Goal: Information Seeking & Learning: Get advice/opinions

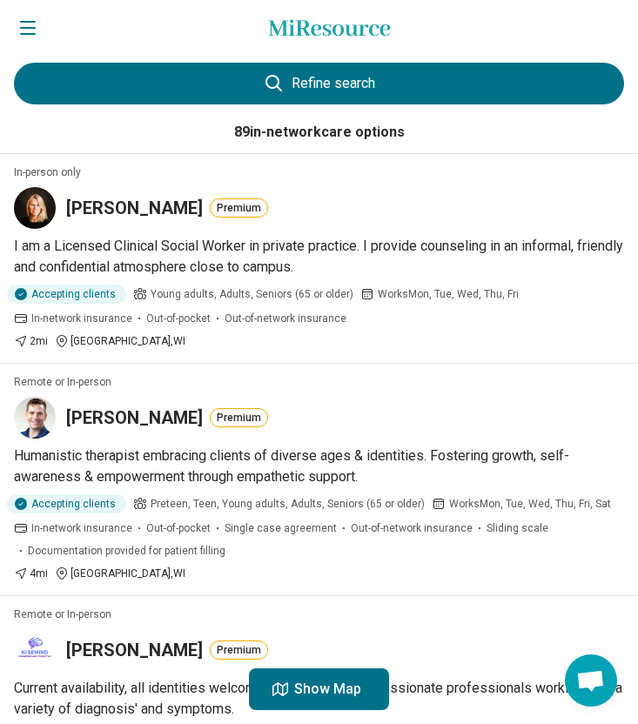
click at [352, 93] on button "Refine search" at bounding box center [319, 84] width 610 height 42
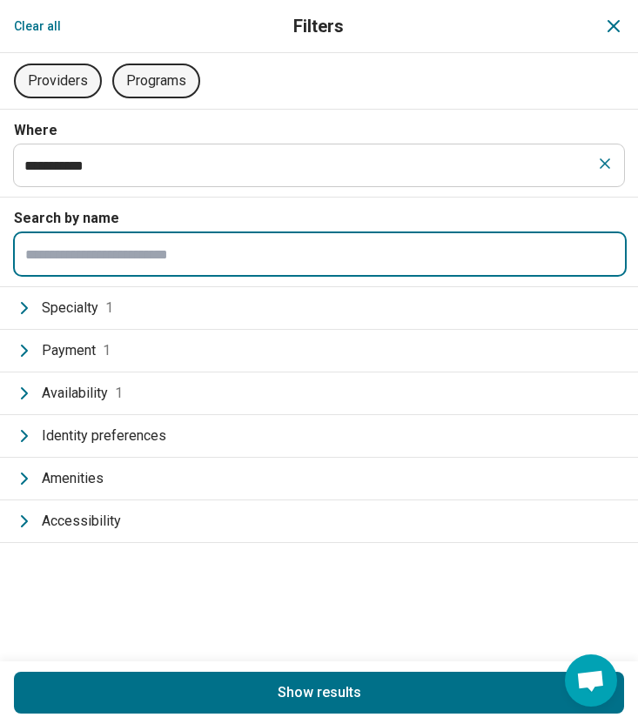
click at [49, 262] on input "Search by name" at bounding box center [320, 254] width 610 height 42
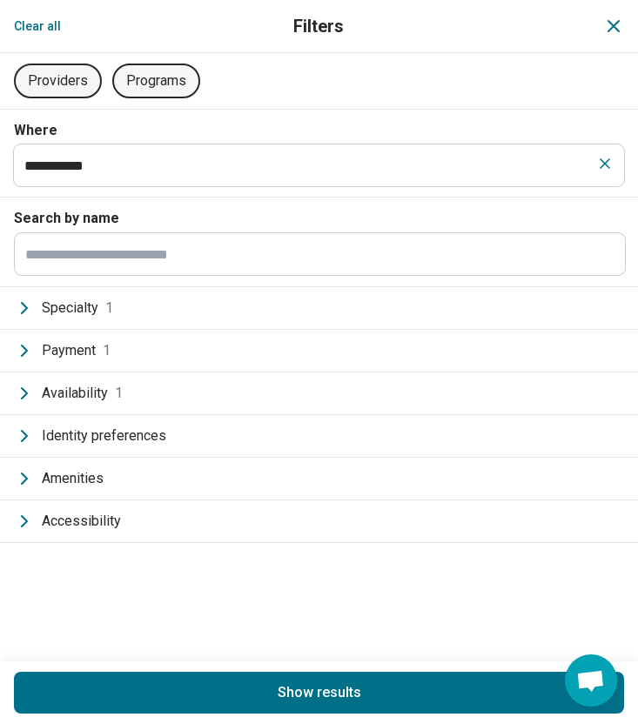
click at [23, 308] on icon "Filters" at bounding box center [24, 308] width 21 height 21
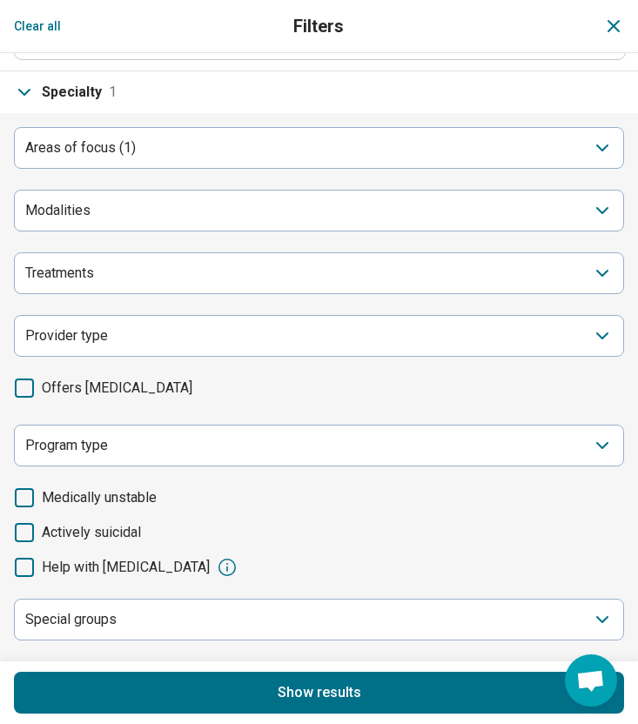
scroll to position [234, 0]
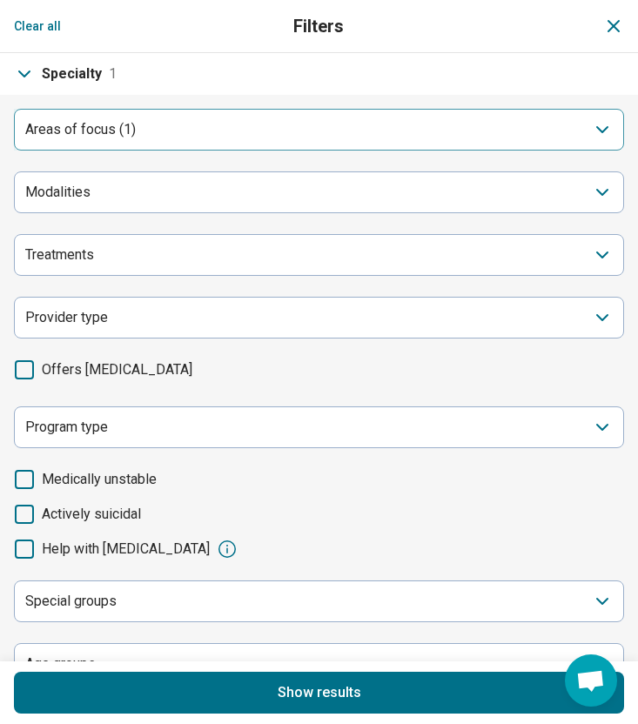
click at [169, 131] on div "Areas of focus (1)" at bounding box center [319, 130] width 610 height 42
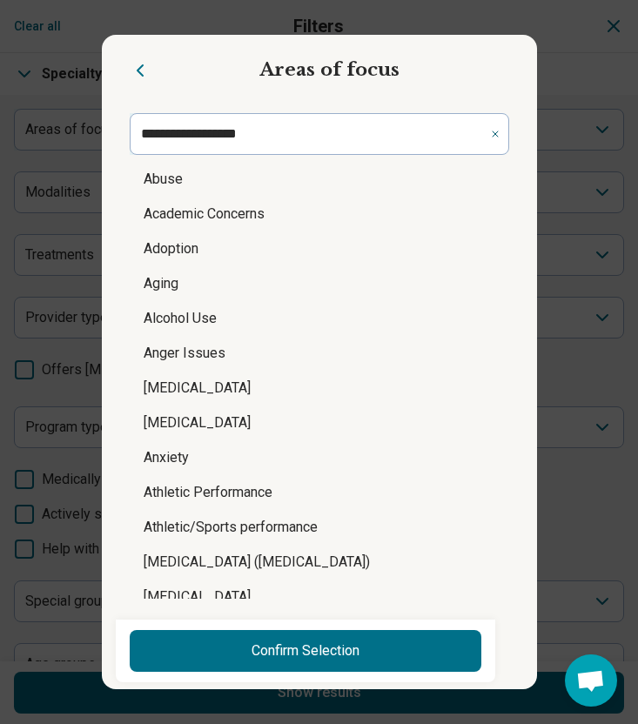
click at [495, 134] on icon "Filters" at bounding box center [495, 133] width 5 height 5
click at [393, 134] on input "Filters" at bounding box center [320, 134] width 380 height 42
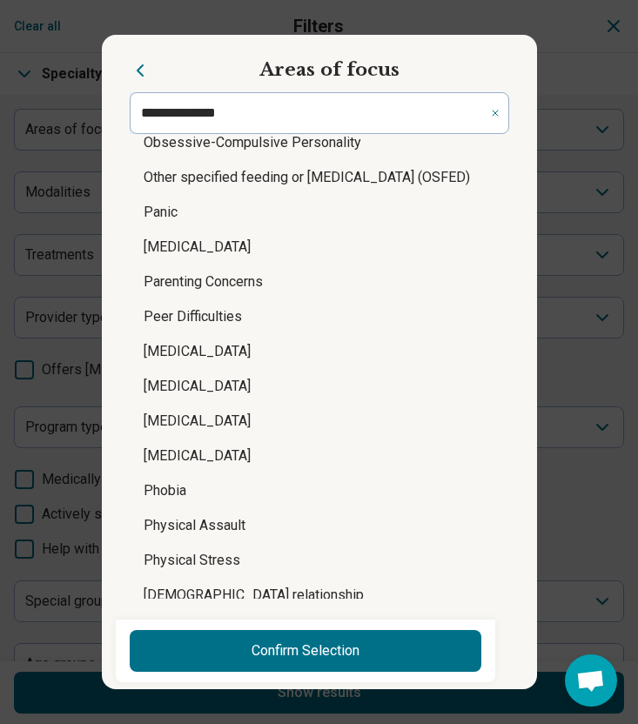
scroll to position [2058, 0]
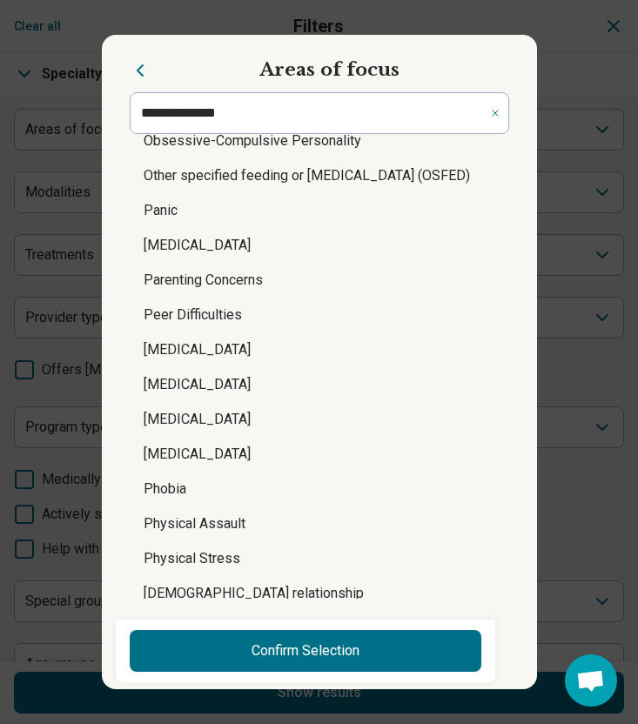
click at [217, 496] on li "Phobia" at bounding box center [320, 489] width 380 height 35
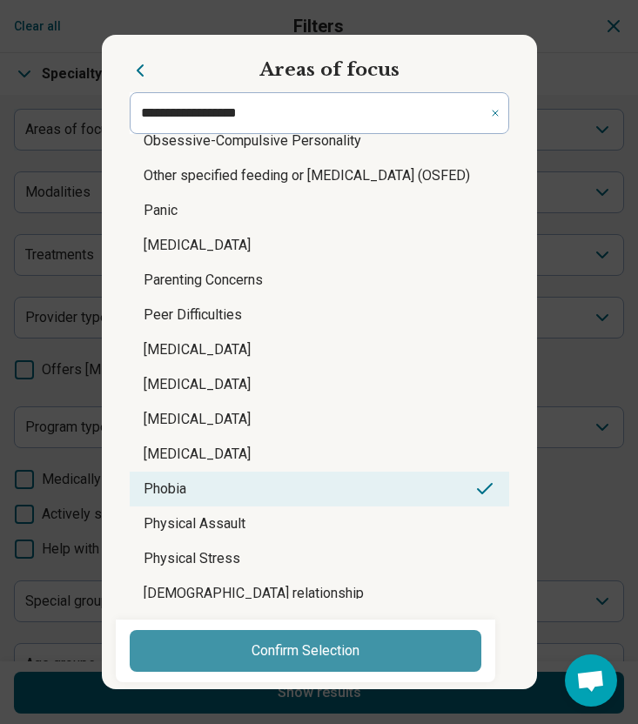
click at [309, 642] on button "Confirm Selection" at bounding box center [306, 651] width 352 height 42
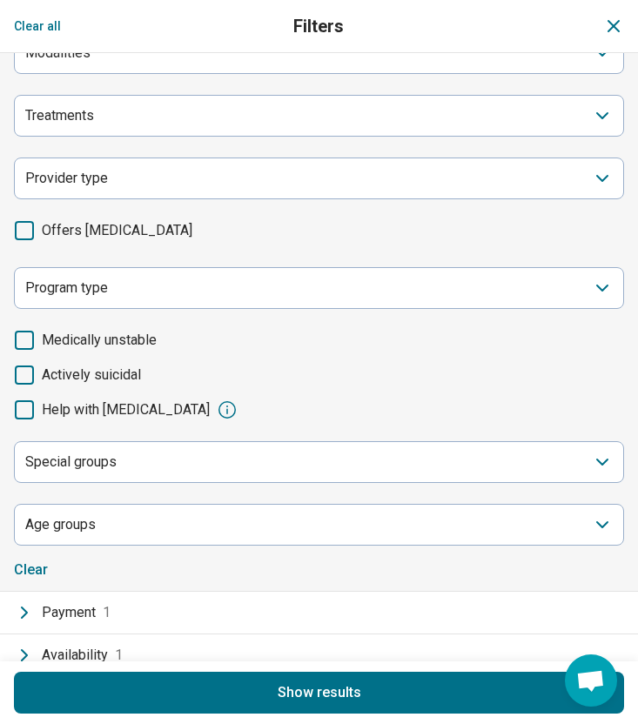
scroll to position [516, 0]
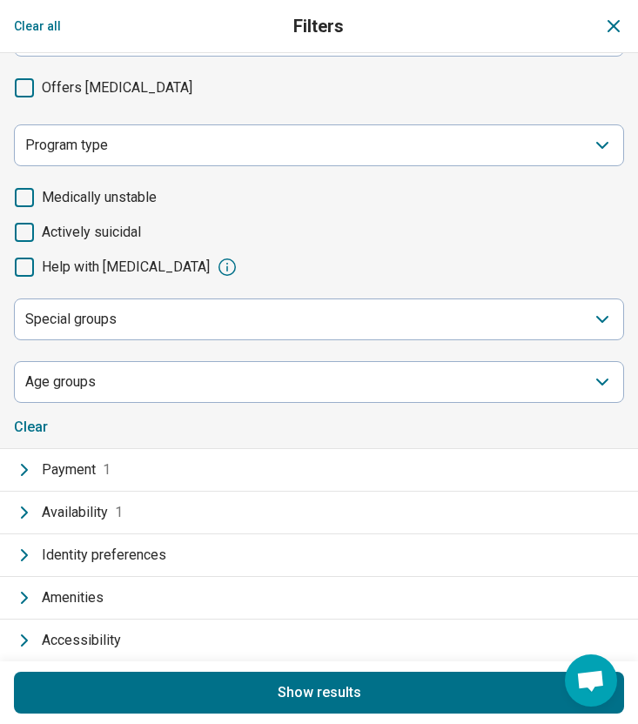
click at [102, 482] on button "Payment 1" at bounding box center [319, 470] width 638 height 42
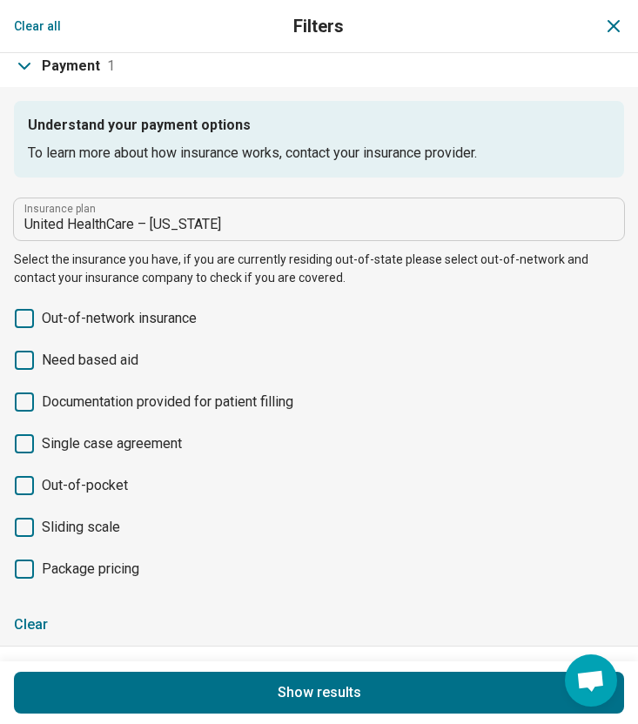
scroll to position [277, 0]
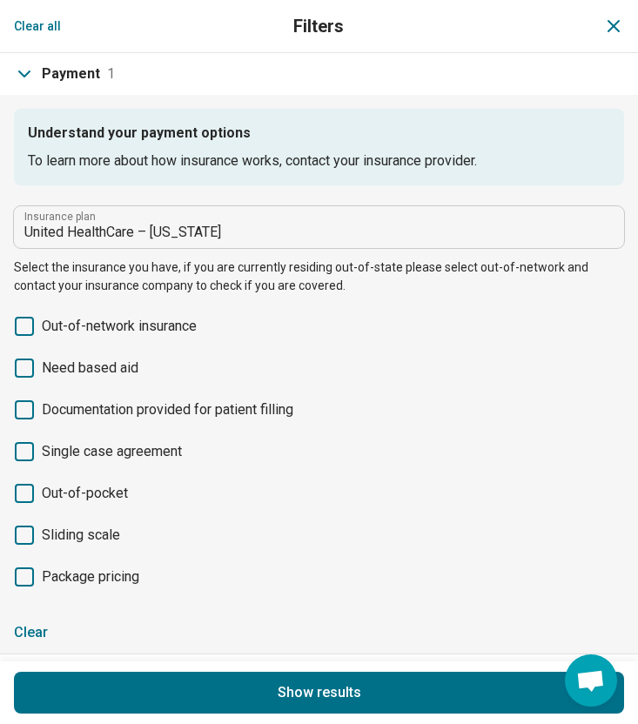
click at [219, 249] on div "**********" at bounding box center [319, 250] width 610 height 89
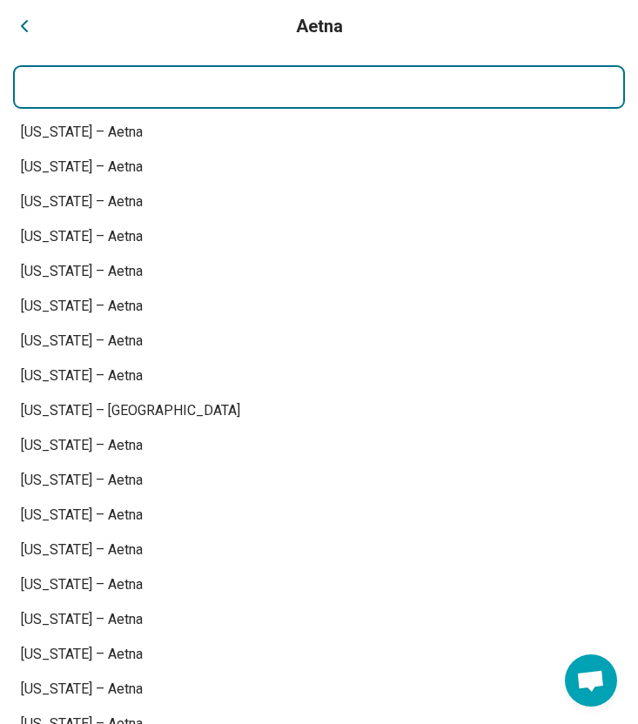
click at [136, 80] on input "Insurance plan" at bounding box center [319, 87] width 610 height 42
type input "*"
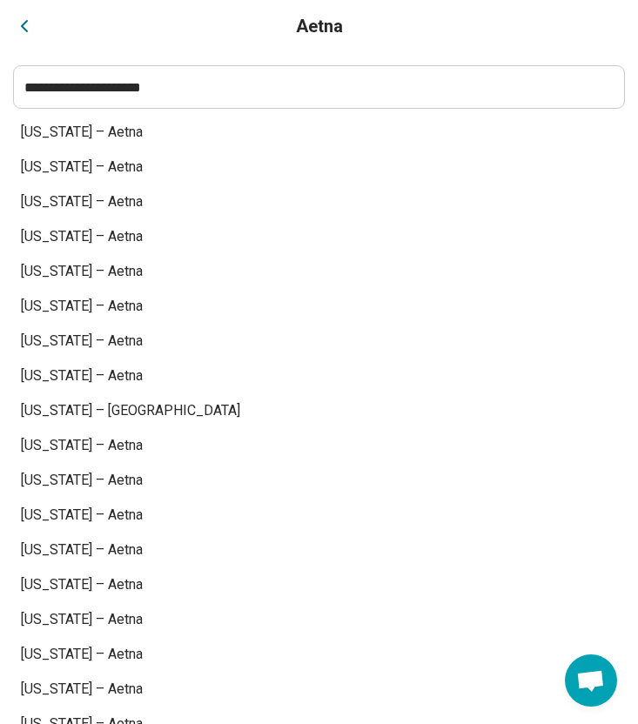
click at [226, 91] on input "**********" at bounding box center [319, 87] width 610 height 42
click at [229, 98] on input "**********" at bounding box center [319, 87] width 610 height 42
click at [22, 25] on icon "Back" at bounding box center [24, 26] width 5 height 10
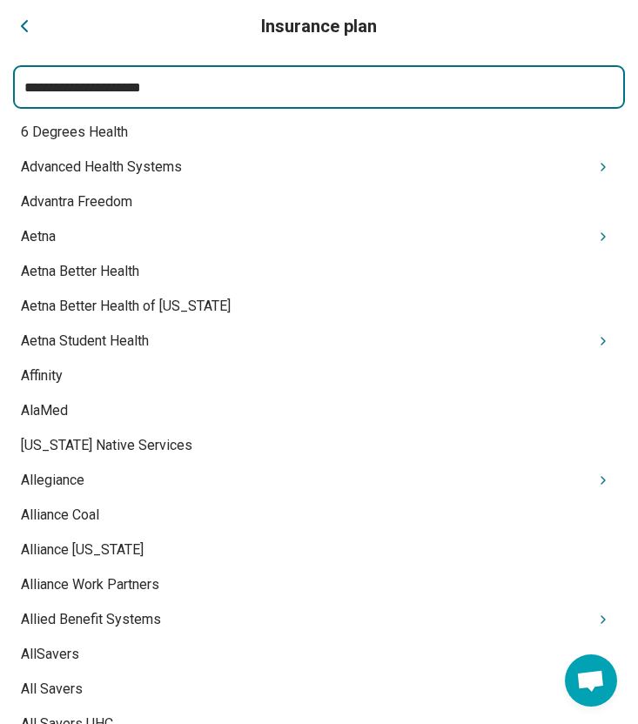
click at [219, 83] on input "**********" at bounding box center [319, 87] width 610 height 42
click at [216, 80] on input "**********" at bounding box center [319, 87] width 610 height 42
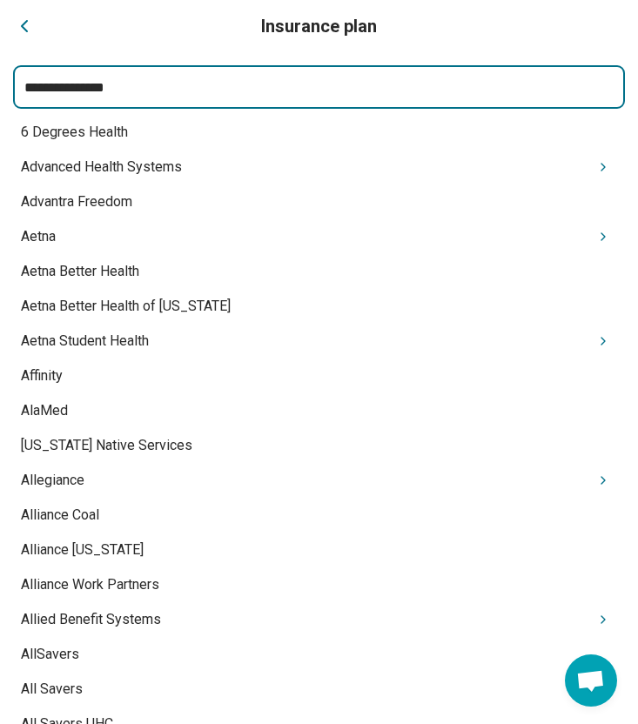
click at [216, 80] on input "**********" at bounding box center [319, 87] width 610 height 42
type input "****"
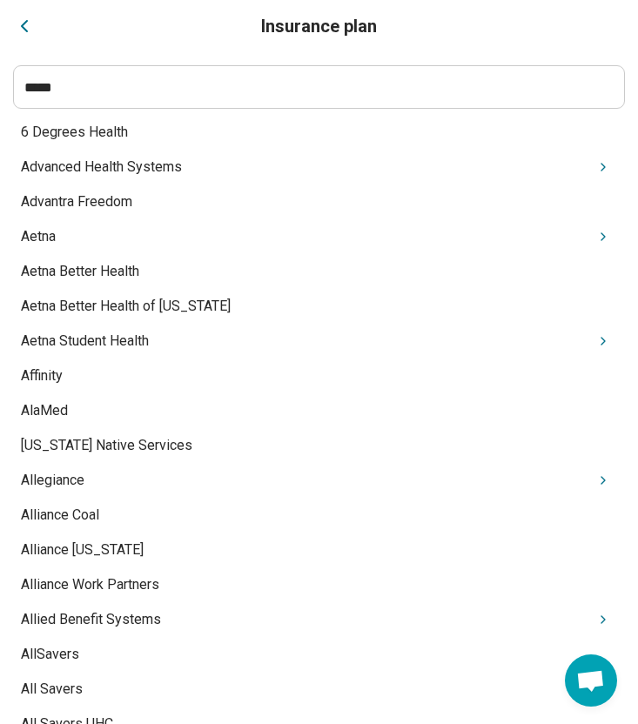
click at [24, 28] on icon "Close" at bounding box center [24, 26] width 21 height 21
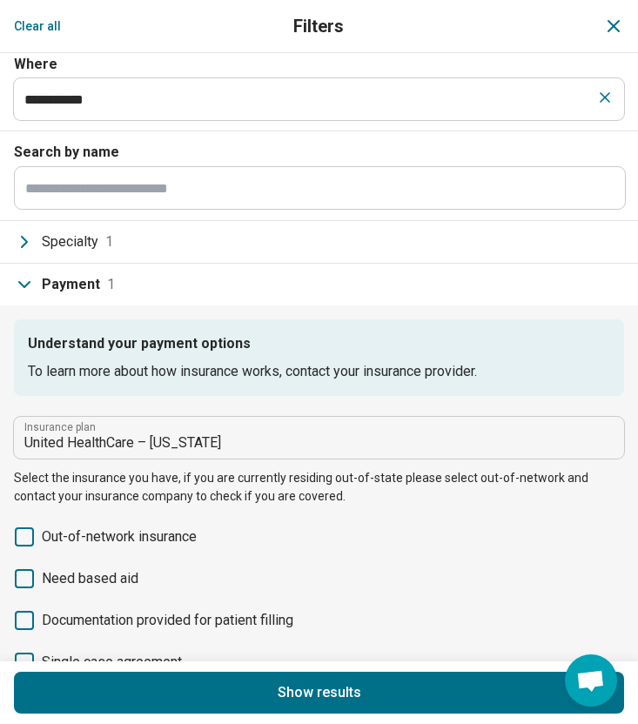
scroll to position [64, 0]
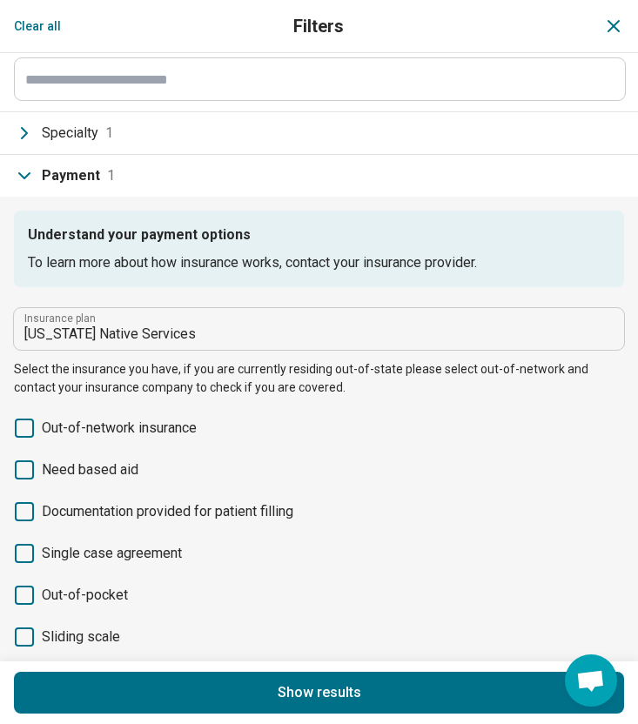
scroll to position [176, 0]
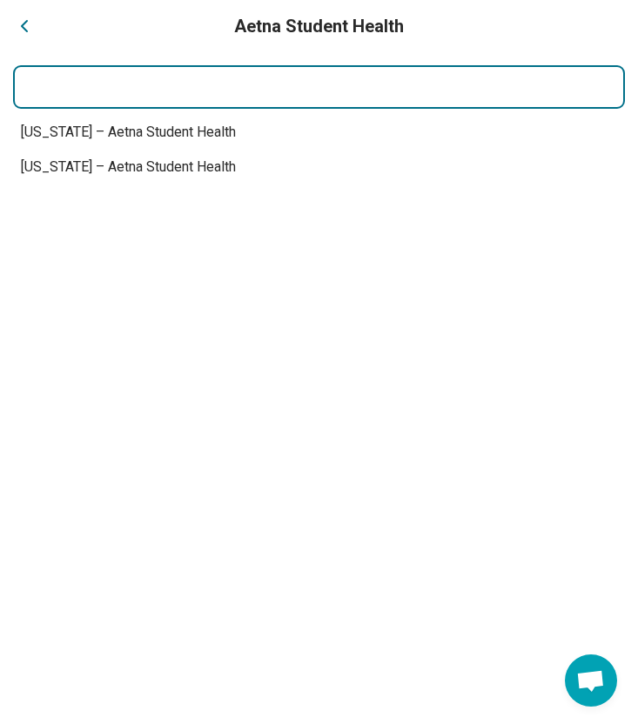
click at [222, 78] on input "Insurance plan" at bounding box center [319, 87] width 610 height 42
type input "*"
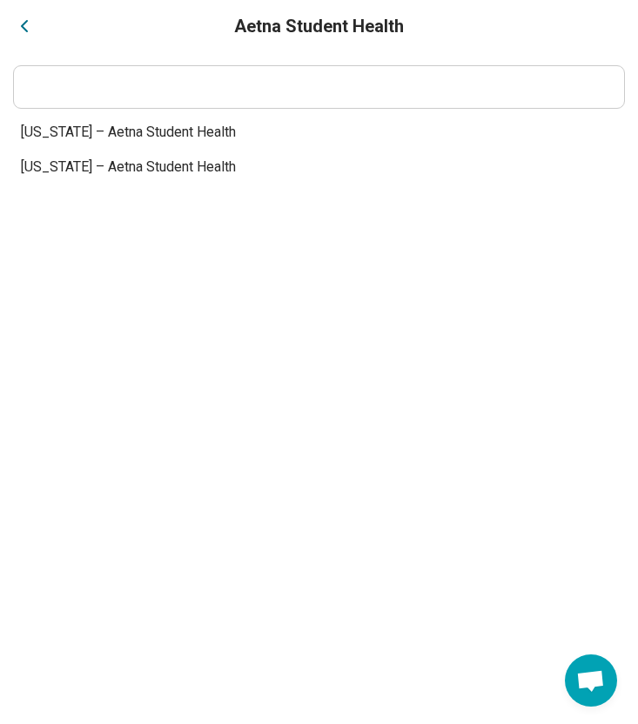
click at [20, 26] on icon "Back" at bounding box center [24, 26] width 21 height 21
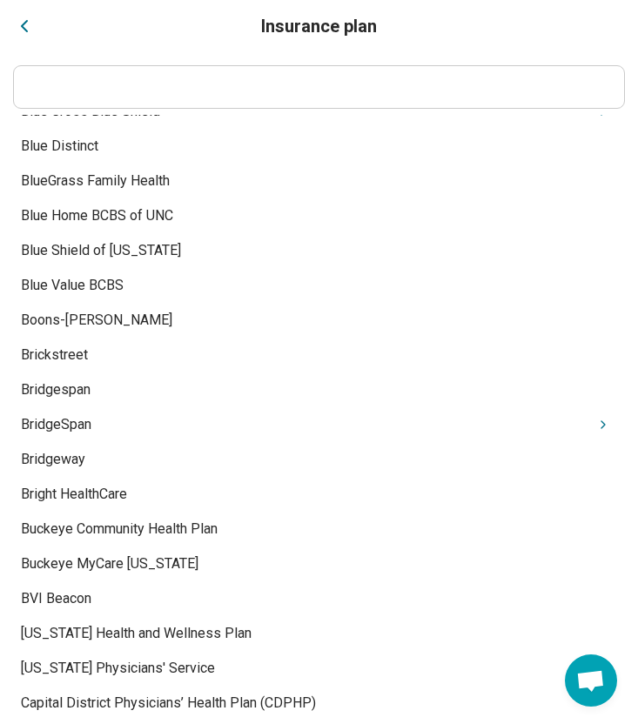
scroll to position [2240, 0]
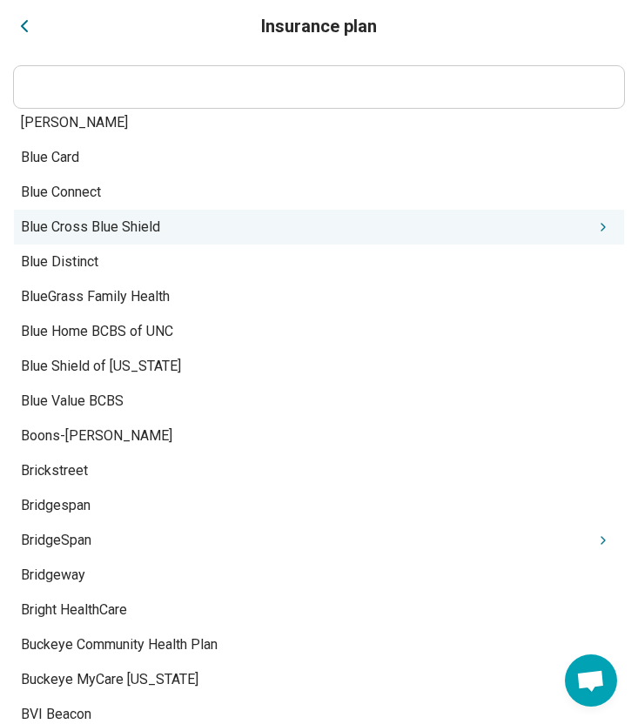
click at [163, 216] on div "Blue Cross Blue Shield" at bounding box center [319, 227] width 610 height 35
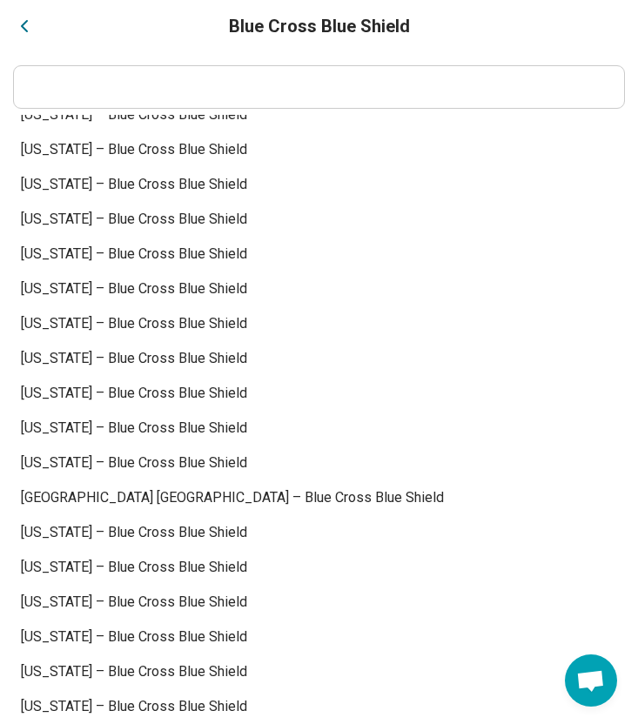
scroll to position [0, 0]
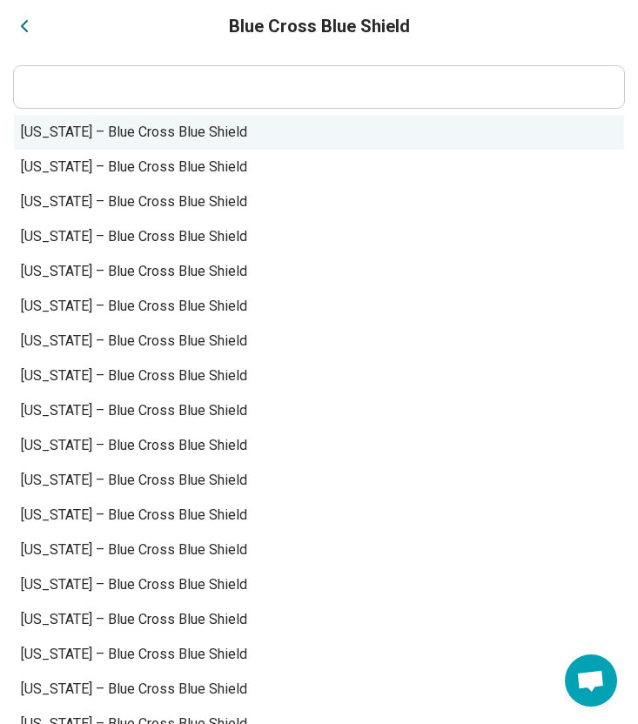
click at [210, 137] on div "[US_STATE] – Blue Cross Blue Shield" at bounding box center [319, 132] width 610 height 35
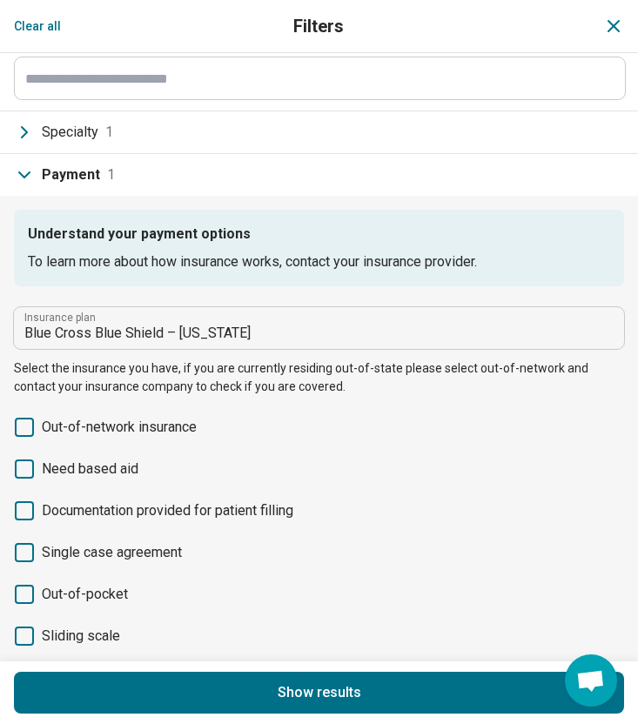
click at [406, 698] on button "Show results" at bounding box center [319, 693] width 610 height 42
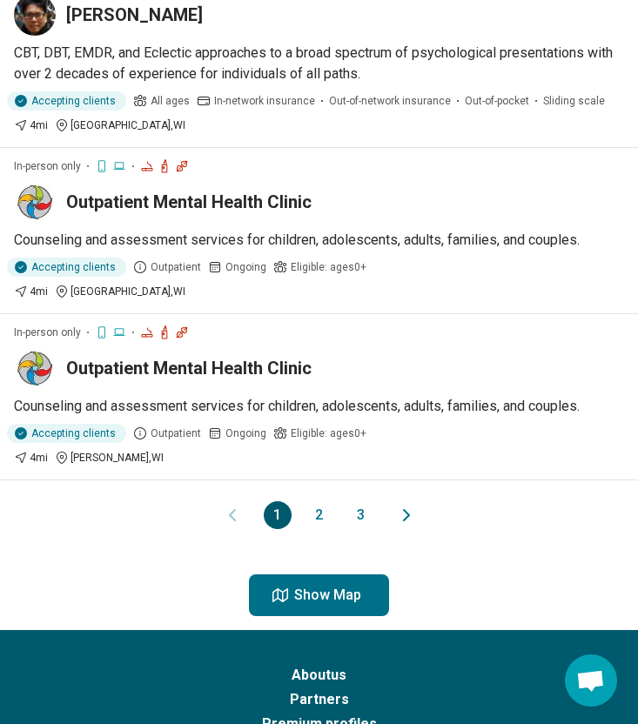
scroll to position [1764, 0]
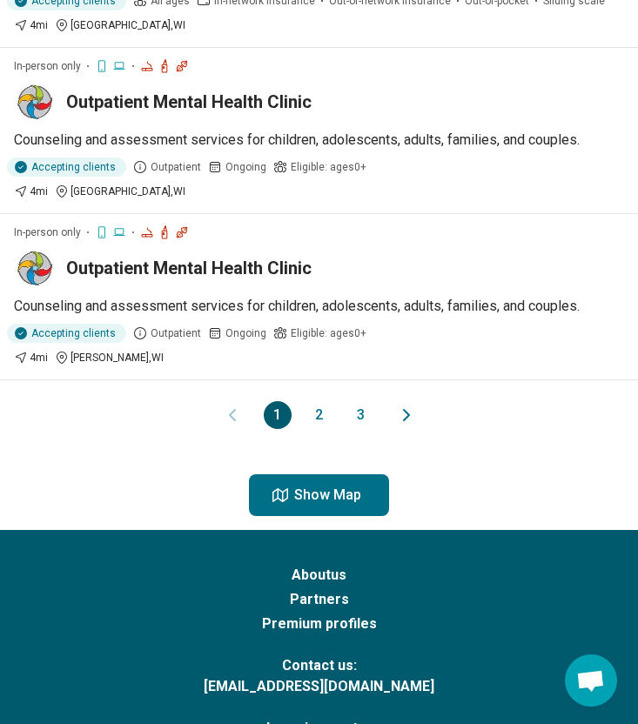
click at [321, 401] on button "2" at bounding box center [320, 415] width 28 height 28
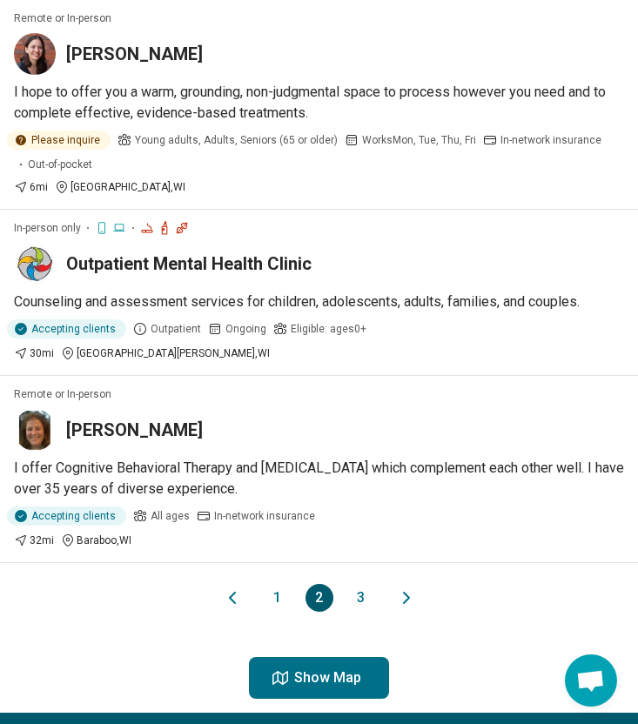
scroll to position [1682, 0]
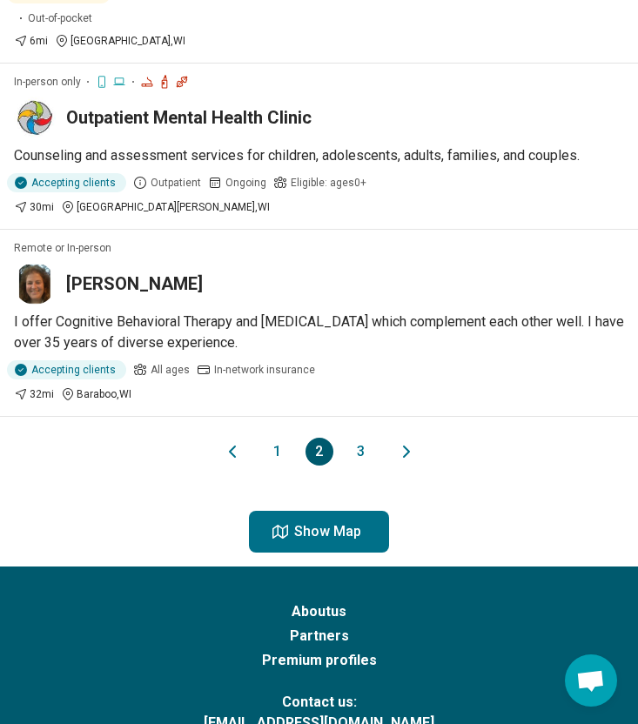
click at [278, 438] on button "1" at bounding box center [278, 452] width 28 height 28
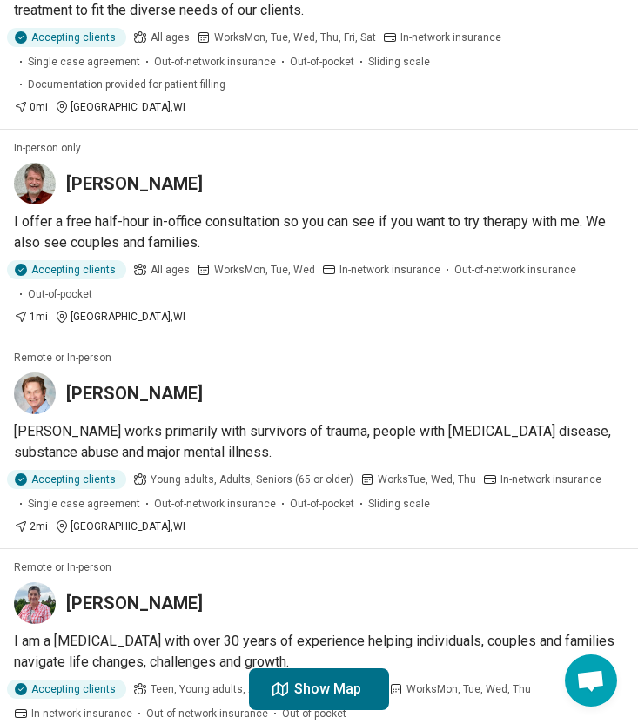
scroll to position [869, 0]
